Goal: Information Seeking & Learning: Learn about a topic

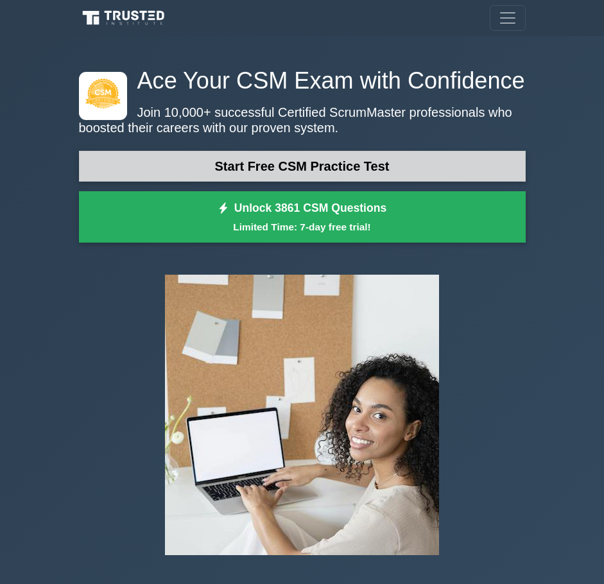
click at [326, 168] on link "Start Free CSM Practice Test" at bounding box center [302, 166] width 447 height 31
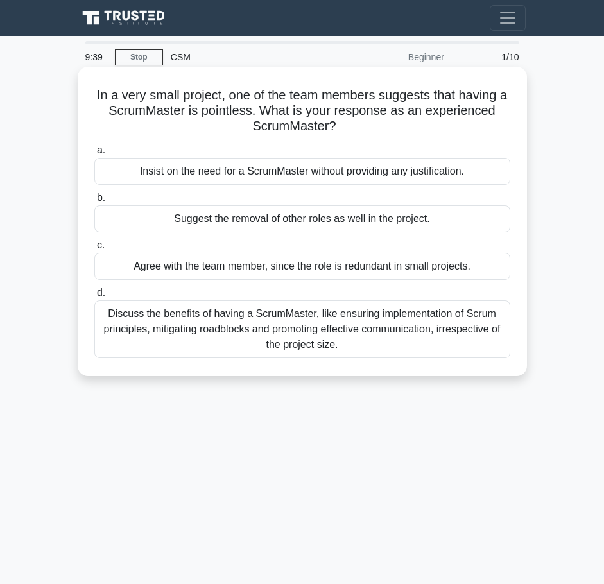
click at [225, 246] on label "c. Agree with the team member, since the role is redundant in small projects." at bounding box center [302, 259] width 416 height 42
click at [94, 246] on input "c. Agree with the team member, since the role is redundant in small projects." at bounding box center [94, 245] width 0 height 8
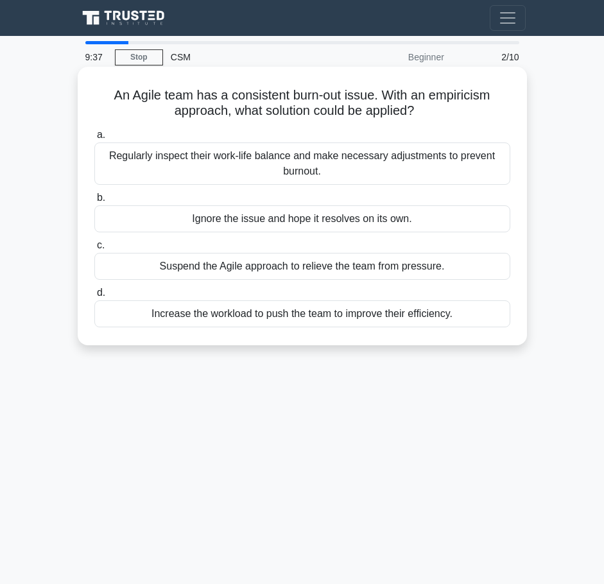
click at [141, 316] on div "Increase the workload to push the team to improve their efficiency." at bounding box center [302, 313] width 416 height 27
click at [94, 297] on input "d. Increase the workload to push the team to improve their efficiency." at bounding box center [94, 293] width 0 height 8
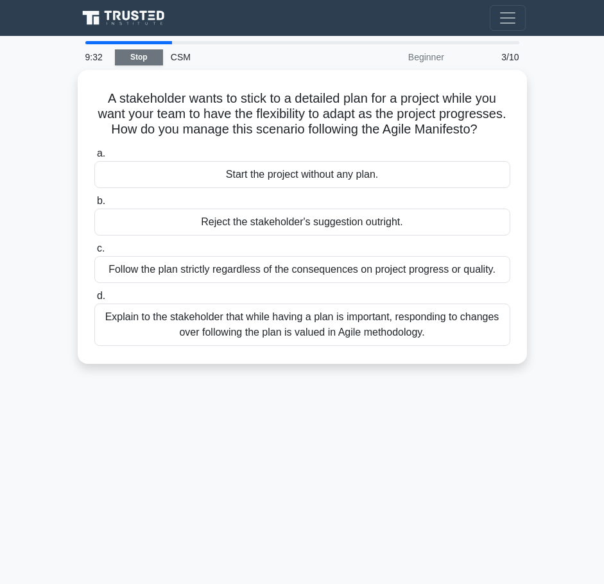
click at [135, 60] on link "Stop" at bounding box center [139, 57] width 48 height 16
click at [302, 457] on div "9:29 Stop CSM Beginner 3/10 A stakeholder wants to stick to a detailed plan for…" at bounding box center [302, 362] width 462 height 642
click at [270, 415] on div "9:28 Stop CSM Beginner 3/10 A stakeholder wants to stick to a detailed plan for…" at bounding box center [302, 362] width 462 height 642
copy body "Register 9:28 Stop CSM Beginner 3/10 A stakeholder wants to stick to a detailed…"
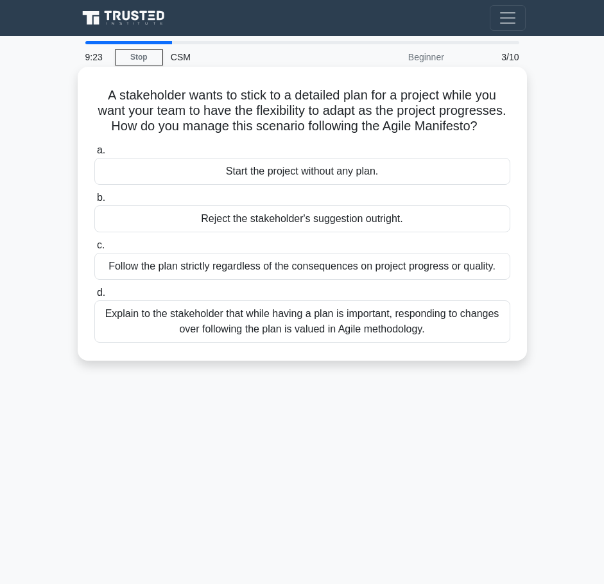
click at [427, 135] on h5 "A stakeholder wants to stick to a detailed plan for a project while you want yo…" at bounding box center [302, 111] width 419 height 48
click at [429, 173] on label "a. Start the project without any plan." at bounding box center [302, 164] width 416 height 42
click at [94, 155] on input "a. Start the project without any plan." at bounding box center [94, 150] width 0 height 8
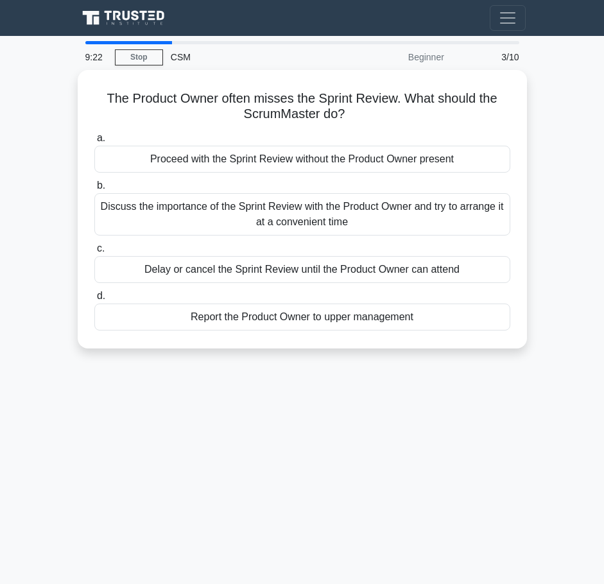
click at [428, 182] on label "b. Discuss the importance of the Sprint Review with the Product Owner and try t…" at bounding box center [302, 207] width 416 height 58
click at [94, 182] on input "b. Discuss the importance of the Sprint Review with the Product Owner and try t…" at bounding box center [94, 186] width 0 height 8
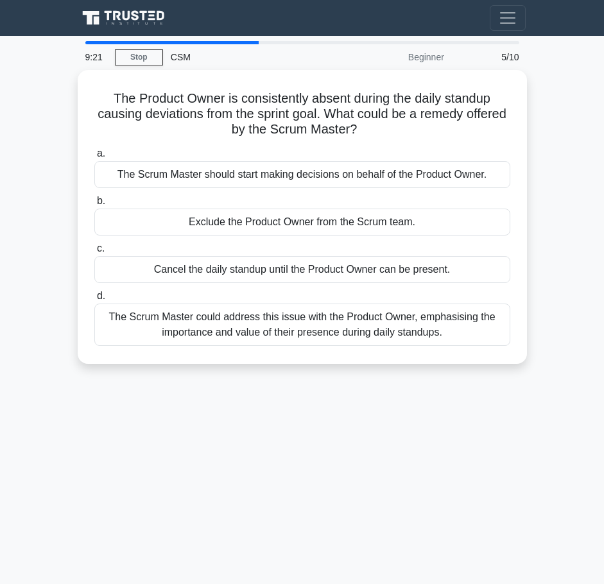
click at [293, 422] on div "9:21 Stop CSM Beginner 5/10 The Product Owner is consistently absent during the…" at bounding box center [302, 362] width 462 height 642
copy body "Register 9:20 Stop CSM Beginner 5/10 The Product Owner is consistently absent d…"
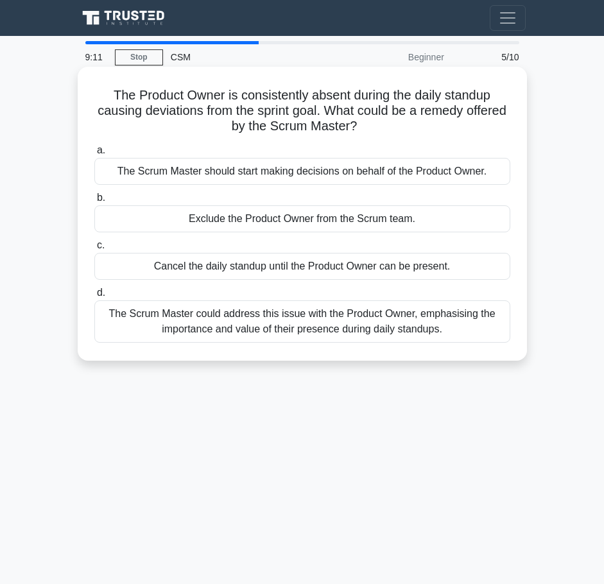
click at [186, 322] on div "The Scrum Master could address this issue with the Product Owner, emphasising t…" at bounding box center [302, 321] width 416 height 42
click at [94, 297] on input "d. The Scrum Master could address this issue with the Product Owner, emphasisin…" at bounding box center [94, 293] width 0 height 8
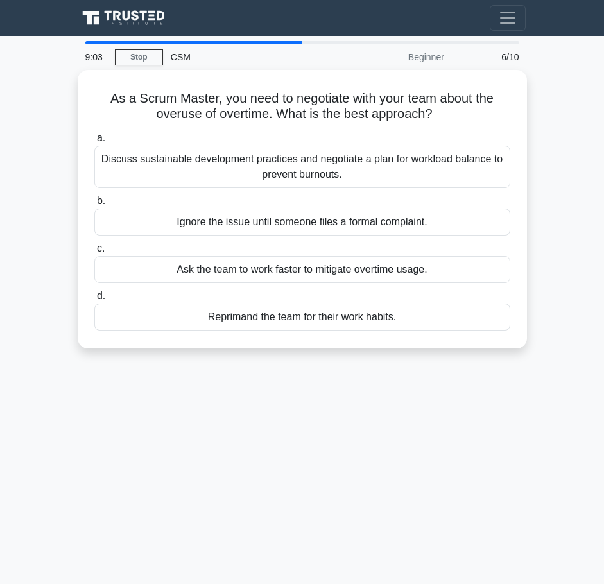
click at [195, 389] on div "9:03 Stop CSM Beginner 6/10 As a Scrum Master, you need to negotiate with your …" at bounding box center [302, 362] width 462 height 642
click at [198, 385] on div "9:02 Stop CSM Beginner 6/10 As a Scrum Master, you need to negotiate with your …" at bounding box center [302, 362] width 462 height 642
click at [274, 368] on div "8:58 Stop CSM Beginner 6/10 As a Scrum Master, you need to negotiate with your …" at bounding box center [302, 362] width 462 height 642
click at [266, 376] on div "8:53 Stop CSM Beginner 6/10 As a Scrum Master, you need to negotiate with your …" at bounding box center [302, 362] width 462 height 642
